Goal: Transaction & Acquisition: Purchase product/service

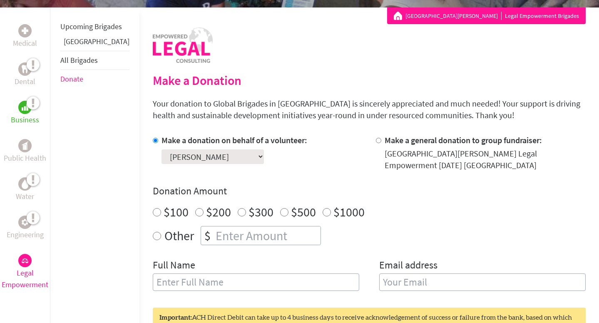
scroll to position [151, 0]
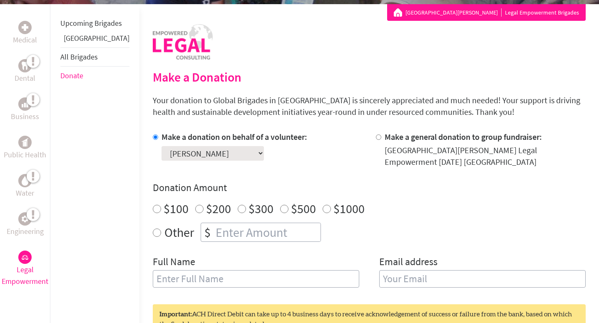
click at [27, 259] on img at bounding box center [25, 257] width 7 height 5
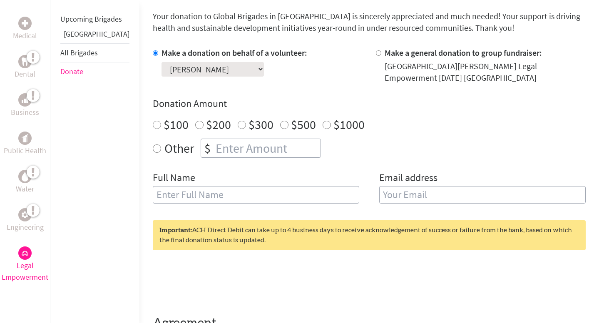
scroll to position [202, 0]
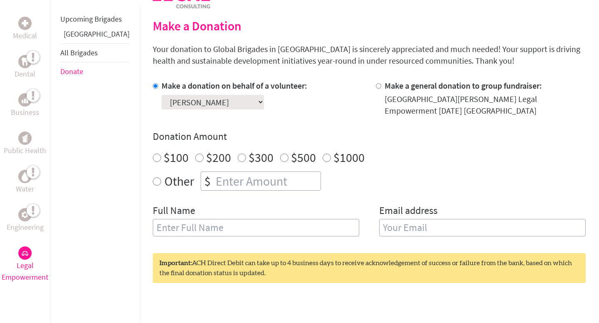
click at [208, 103] on select "Select a volunteer... Ava Gokiert Braelyn Spencer Emily Hart Eve Carreau Gray P…" at bounding box center [212, 102] width 102 height 15
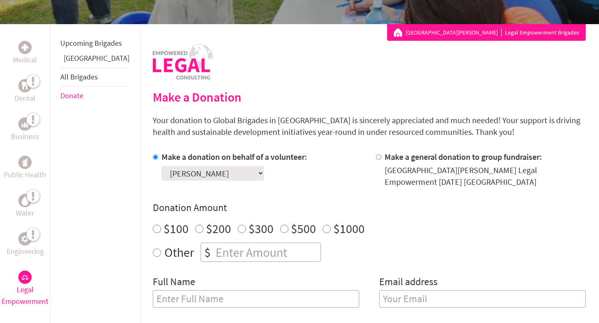
scroll to position [89, 0]
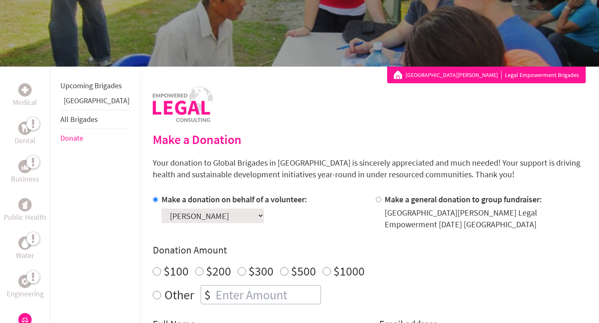
click at [78, 105] on link "[GEOGRAPHIC_DATA]" at bounding box center [97, 101] width 66 height 10
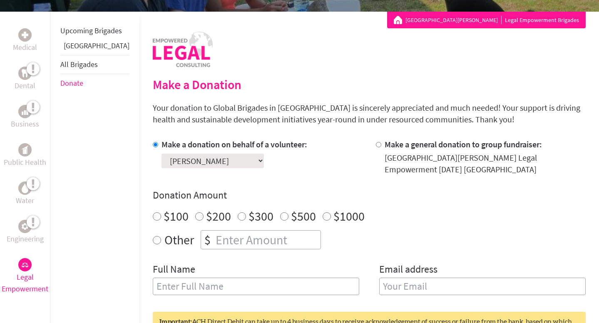
scroll to position [145, 0]
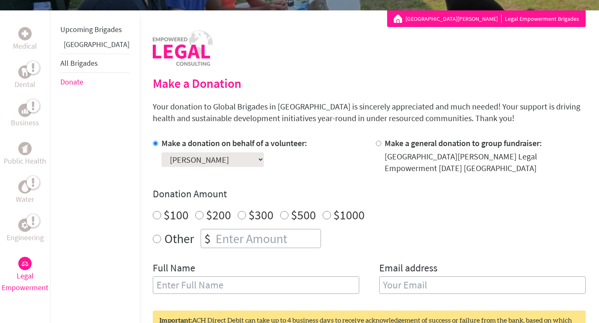
radio input "true"
click at [240, 240] on input "number" at bounding box center [267, 238] width 106 height 18
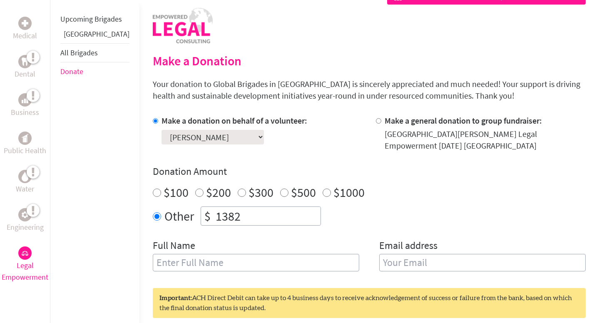
scroll to position [173, 0]
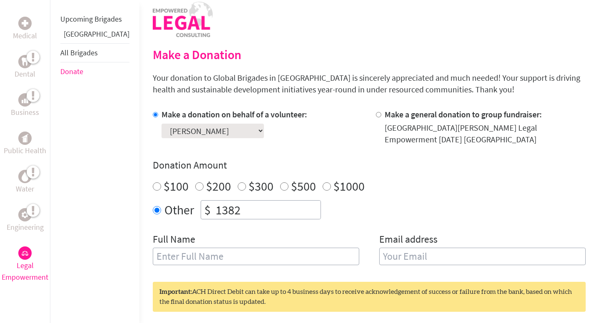
type input "1382"
click at [292, 258] on input "text" at bounding box center [256, 256] width 206 height 17
type input "[PERSON_NAME]"
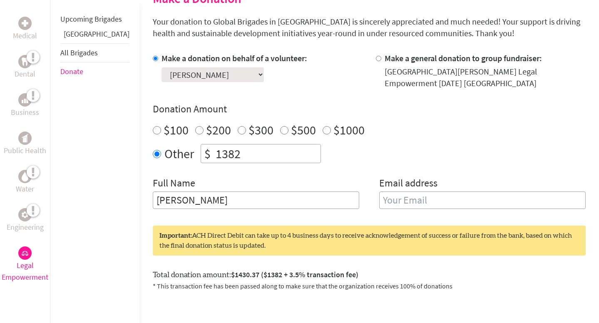
scroll to position [232, 0]
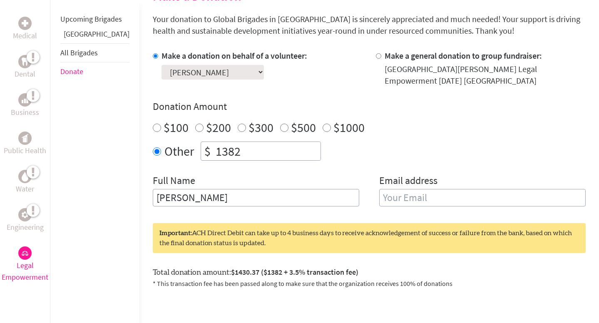
click at [408, 199] on input "email" at bounding box center [482, 197] width 206 height 17
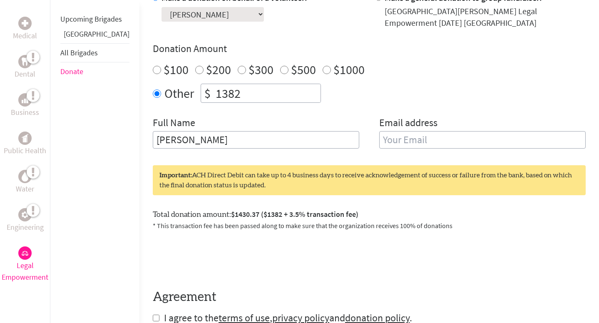
scroll to position [290, 0]
type input "[EMAIL_ADDRESS][DOMAIN_NAME]"
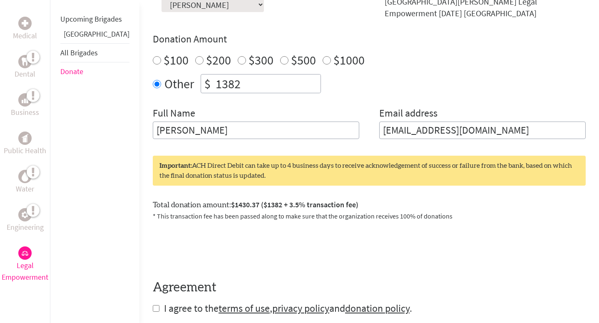
scroll to position [301, 0]
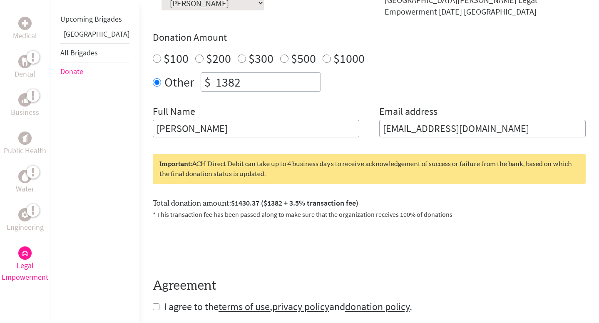
click at [392, 260] on form "Make a donation on behalf of a volunteer: Select a volunteer... [PERSON_NAME] […" at bounding box center [369, 147] width 433 height 332
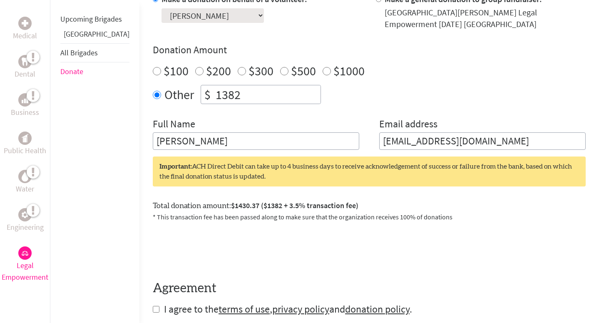
scroll to position [285, 0]
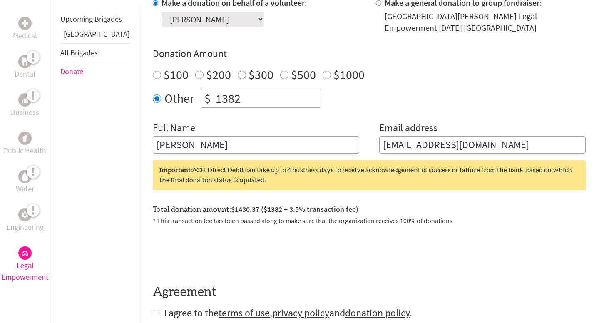
click at [222, 97] on input "1382" at bounding box center [267, 98] width 106 height 18
type input "1410"
click at [235, 115] on div "Make a donation on behalf of a volunteer: Select a volunteer... [PERSON_NAME] […" at bounding box center [369, 75] width 433 height 156
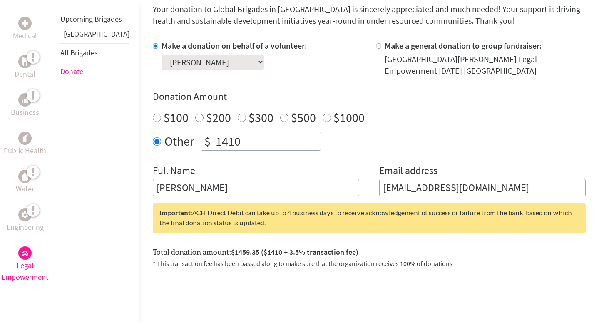
click at [325, 140] on div "Other $ 1410" at bounding box center [369, 140] width 433 height 19
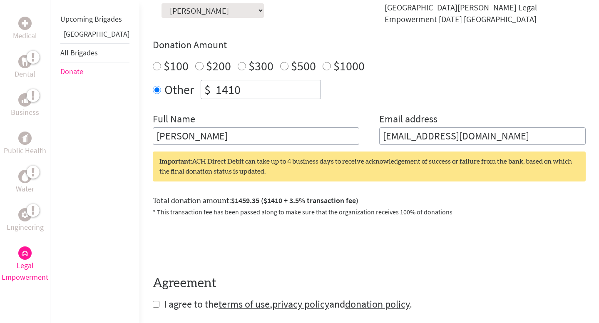
scroll to position [295, 0]
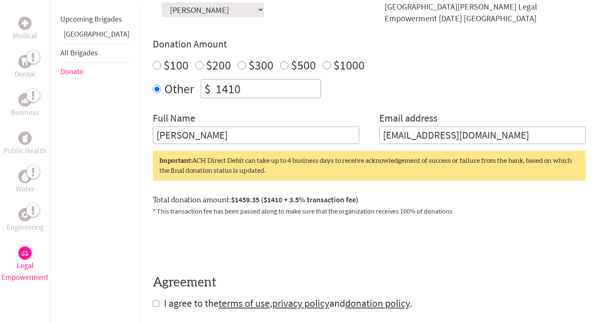
click at [250, 87] on input "1410" at bounding box center [267, 88] width 106 height 18
click at [245, 132] on input "[PERSON_NAME]" at bounding box center [256, 134] width 206 height 17
click at [240, 84] on input "1410" at bounding box center [267, 88] width 106 height 18
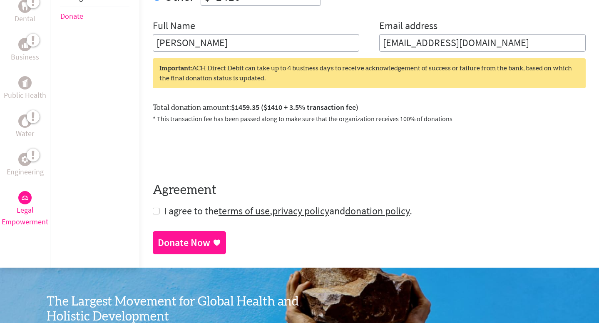
scroll to position [389, 0]
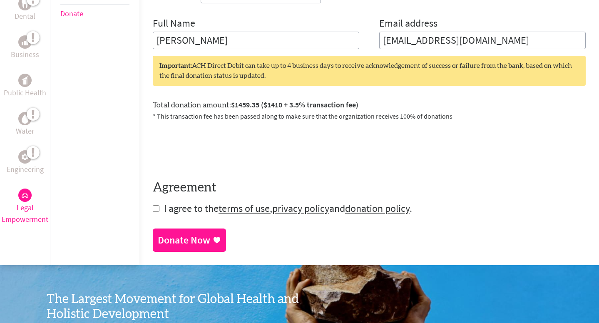
click at [153, 211] on input "checkbox" at bounding box center [156, 208] width 7 height 7
checkbox input "true"
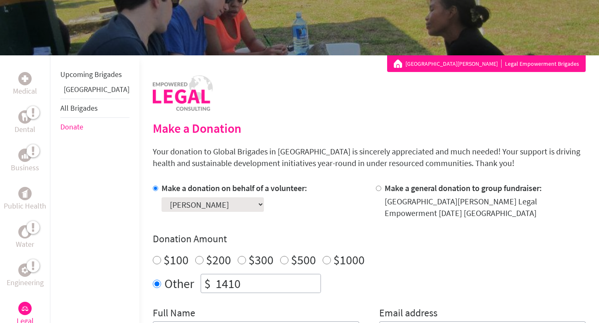
scroll to position [337, 0]
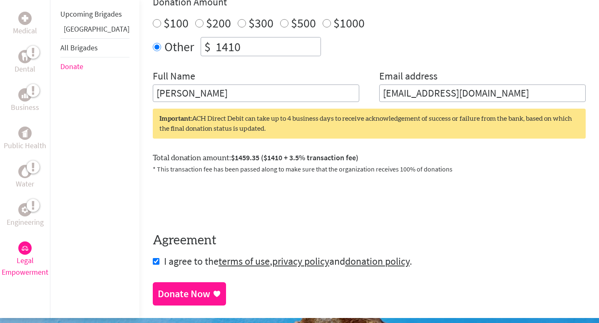
click at [170, 294] on div "Donate Now" at bounding box center [184, 293] width 52 height 13
